Goal: Task Accomplishment & Management: Manage account settings

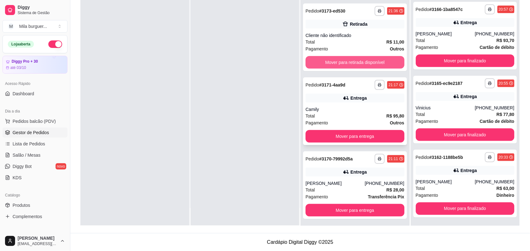
scroll to position [51, 0]
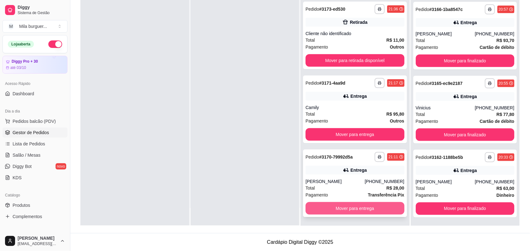
click at [356, 202] on button "Mover para entrega" at bounding box center [354, 208] width 99 height 13
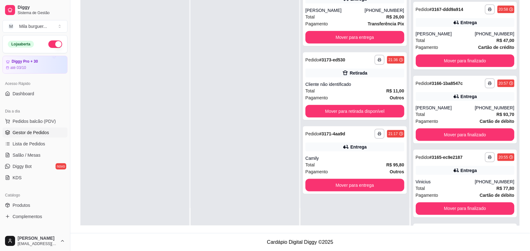
scroll to position [199, 0]
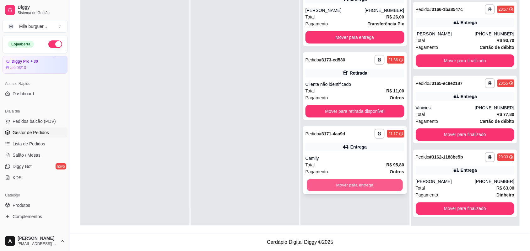
click at [357, 185] on button "Mover para entrega" at bounding box center [355, 186] width 96 height 12
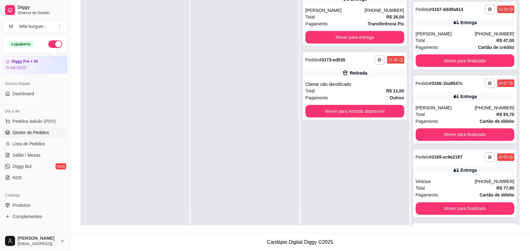
scroll to position [273, 0]
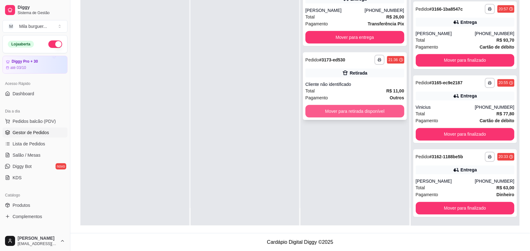
click at [366, 110] on button "Mover para retirada disponível" at bounding box center [354, 111] width 99 height 13
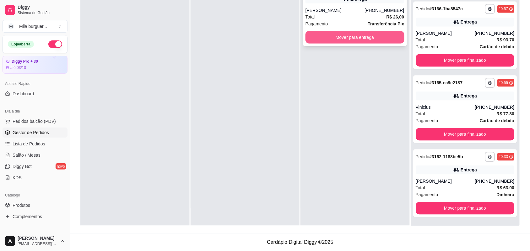
click at [361, 37] on button "Mover para entrega" at bounding box center [354, 37] width 99 height 13
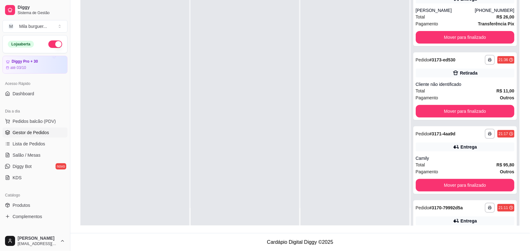
scroll to position [0, 0]
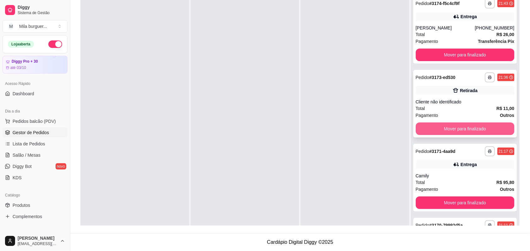
click at [465, 126] on button "Mover para finalizado" at bounding box center [465, 129] width 99 height 13
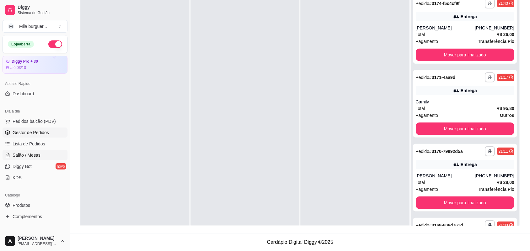
click at [28, 154] on span "Salão / Mesas" at bounding box center [27, 155] width 28 height 6
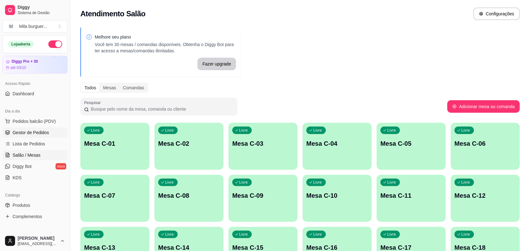
click at [27, 130] on span "Gestor de Pedidos" at bounding box center [31, 133] width 36 height 6
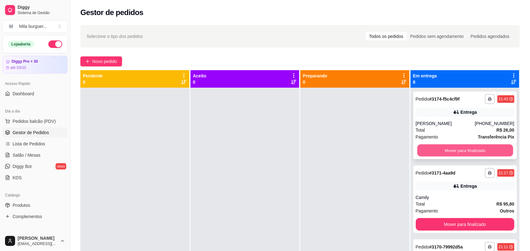
click at [441, 156] on button "Mover para finalizado" at bounding box center [465, 151] width 96 height 12
click at [445, 152] on button "Mover para finalizado" at bounding box center [465, 151] width 96 height 12
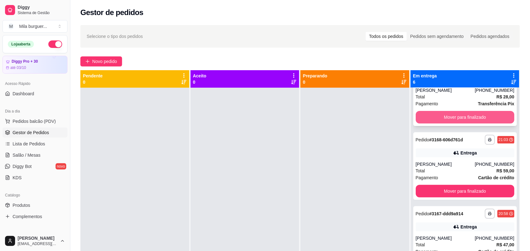
scroll to position [78, 0]
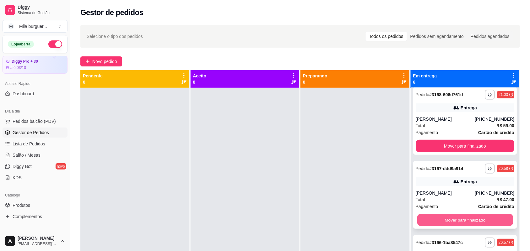
click at [449, 219] on button "Mover para finalizado" at bounding box center [465, 220] width 96 height 12
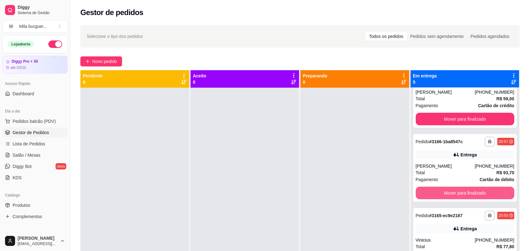
scroll to position [118, 0]
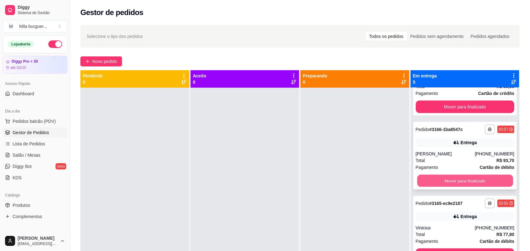
click at [438, 177] on button "Mover para finalizado" at bounding box center [465, 181] width 96 height 12
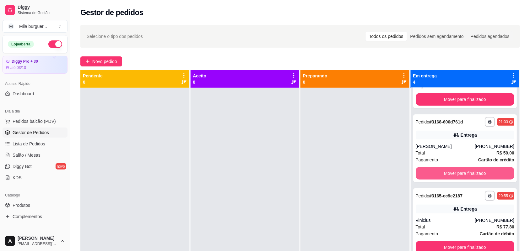
scroll to position [51, 0]
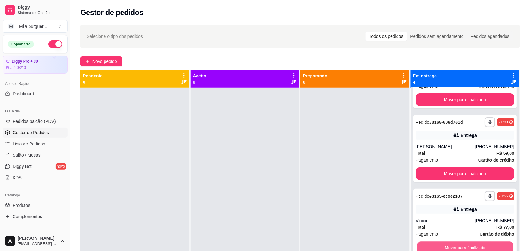
click at [470, 244] on button "Mover para finalizado" at bounding box center [465, 248] width 96 height 12
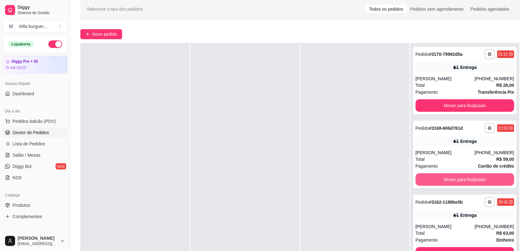
scroll to position [39, 0]
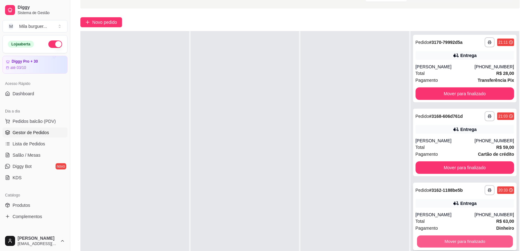
click at [457, 245] on button "Mover para finalizado" at bounding box center [465, 242] width 96 height 12
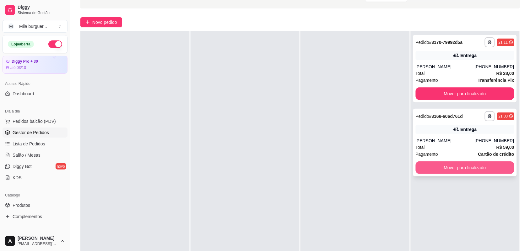
click at [462, 170] on button "Mover para finalizado" at bounding box center [465, 168] width 99 height 13
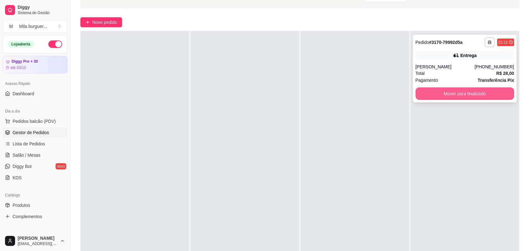
click at [444, 96] on button "Mover para finalizado" at bounding box center [465, 94] width 99 height 13
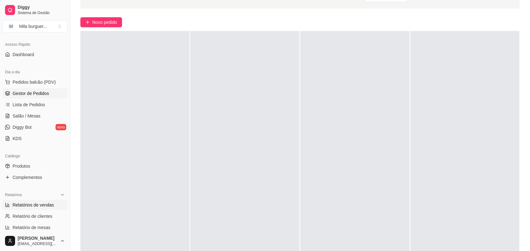
click at [34, 200] on link "Relatórios de vendas" at bounding box center [35, 205] width 65 height 10
select select "ALL"
select select "0"
